Goal: Information Seeking & Learning: Learn about a topic

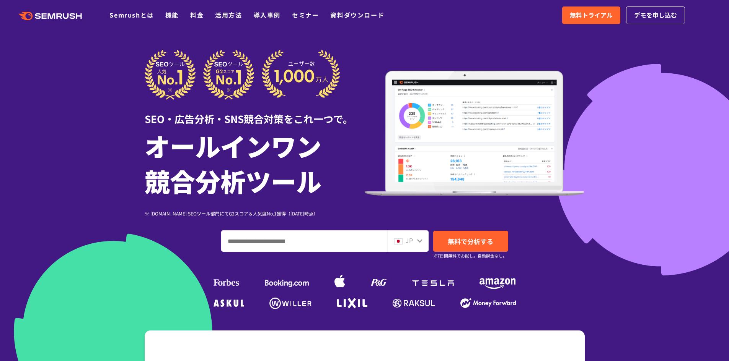
click at [422, 242] on icon at bounding box center [420, 241] width 6 height 6
click at [413, 242] on div "JP" at bounding box center [406, 241] width 24 height 10
click at [418, 240] on icon at bounding box center [419, 240] width 5 height 3
click at [419, 241] on icon at bounding box center [419, 240] width 5 height 3
click at [388, 237] on div "JP" at bounding box center [407, 241] width 41 height 21
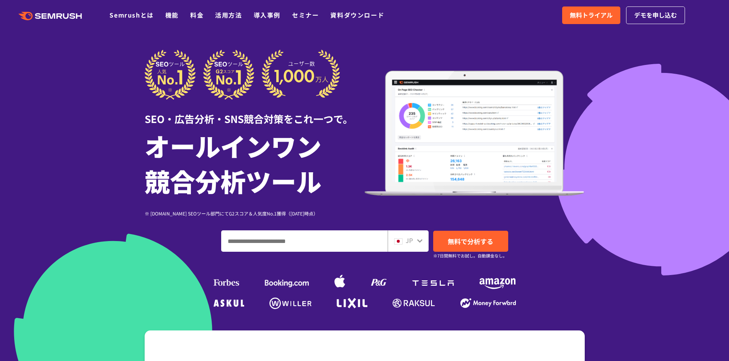
click at [399, 238] on span at bounding box center [398, 240] width 8 height 9
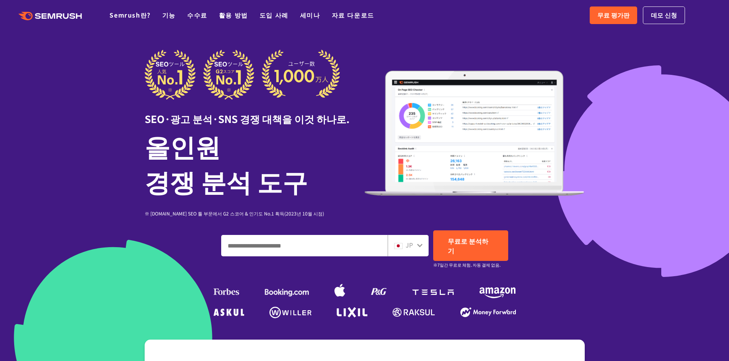
click at [322, 241] on input "도메인, 키워드 또는 URL을 입력하세요." at bounding box center [304, 246] width 166 height 21
click at [330, 247] on input "도메인, 키워드 또는 URL을 입력하세요." at bounding box center [304, 246] width 166 height 21
paste input "**********"
type input "**********"
click at [424, 242] on div "JP" at bounding box center [407, 245] width 41 height 21
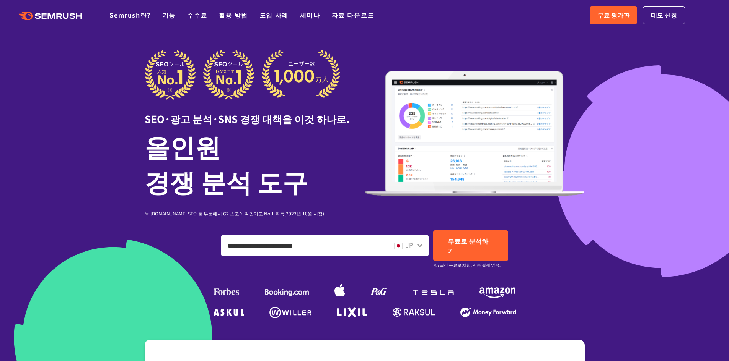
click at [397, 243] on img at bounding box center [398, 246] width 8 height 6
click at [422, 242] on icon at bounding box center [420, 245] width 6 height 6
click at [467, 238] on font "무료로 분석하기" at bounding box center [467, 245] width 41 height 19
